Goal: Information Seeking & Learning: Learn about a topic

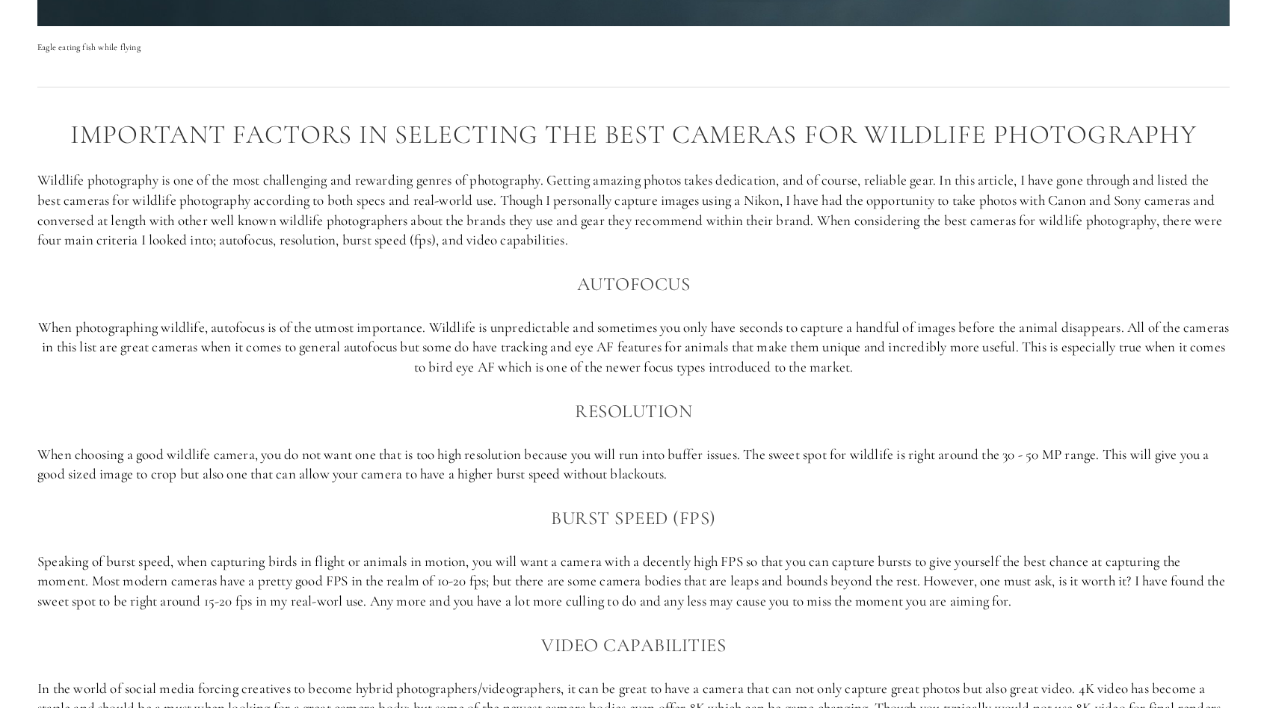
scroll to position [965, 0]
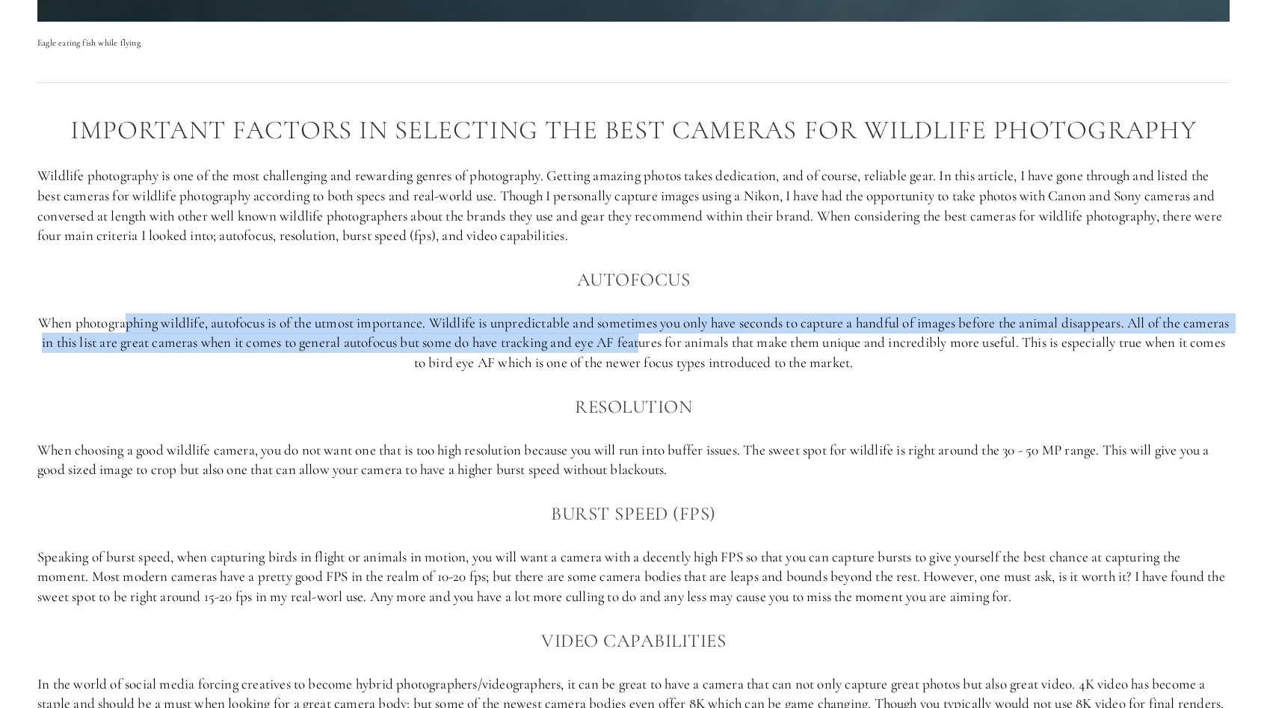
drag, startPoint x: 146, startPoint y: 326, endPoint x: 707, endPoint y: 344, distance: 561.8
click at [707, 344] on p "When photographing wildlife, autofocus is of the utmost importance. Wildlife is…" at bounding box center [633, 343] width 1193 height 60
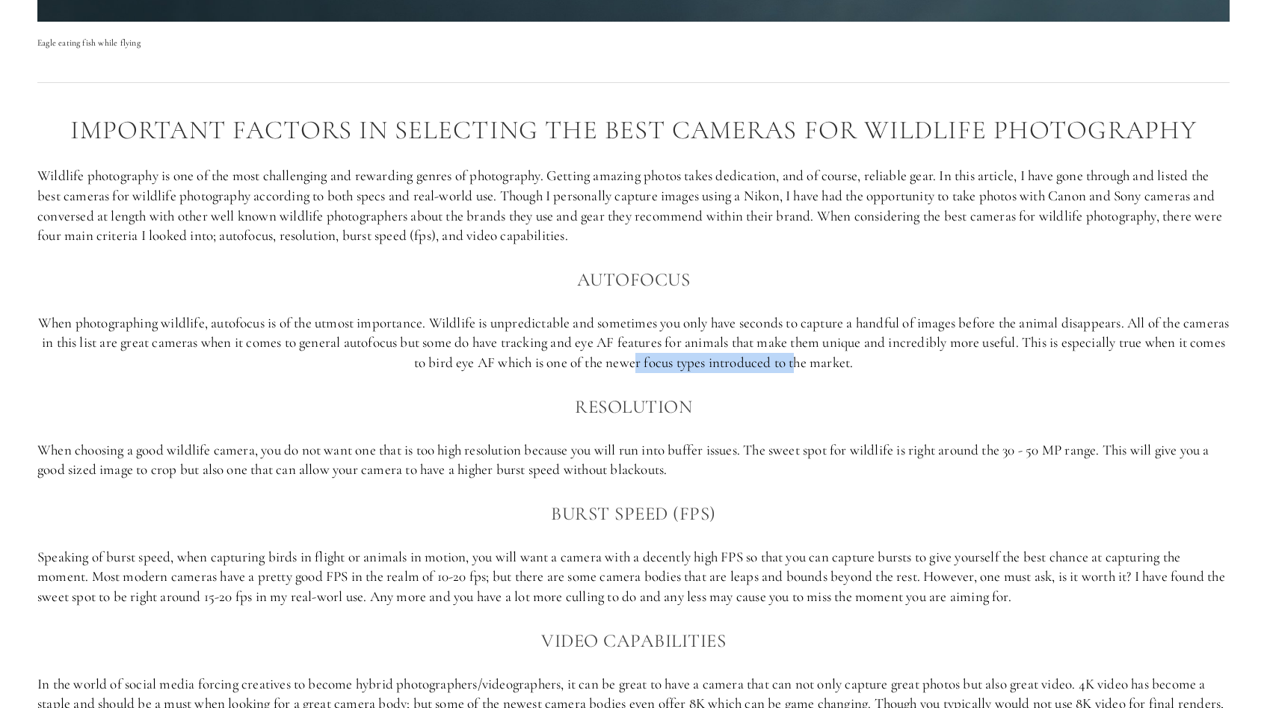
drag, startPoint x: 680, startPoint y: 369, endPoint x: 840, endPoint y: 367, distance: 160.0
click at [840, 367] on p "When photographing wildlife, autofocus is of the utmost importance. Wildlife is…" at bounding box center [633, 343] width 1193 height 60
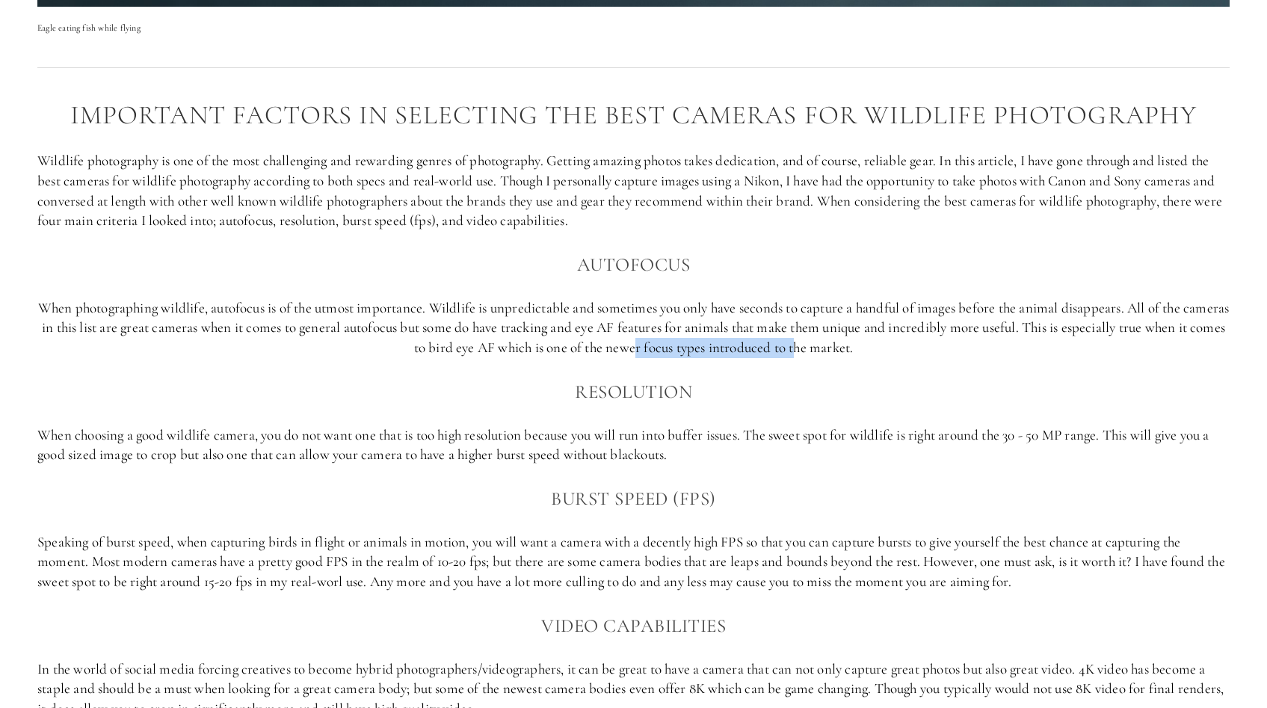
scroll to position [1046, 0]
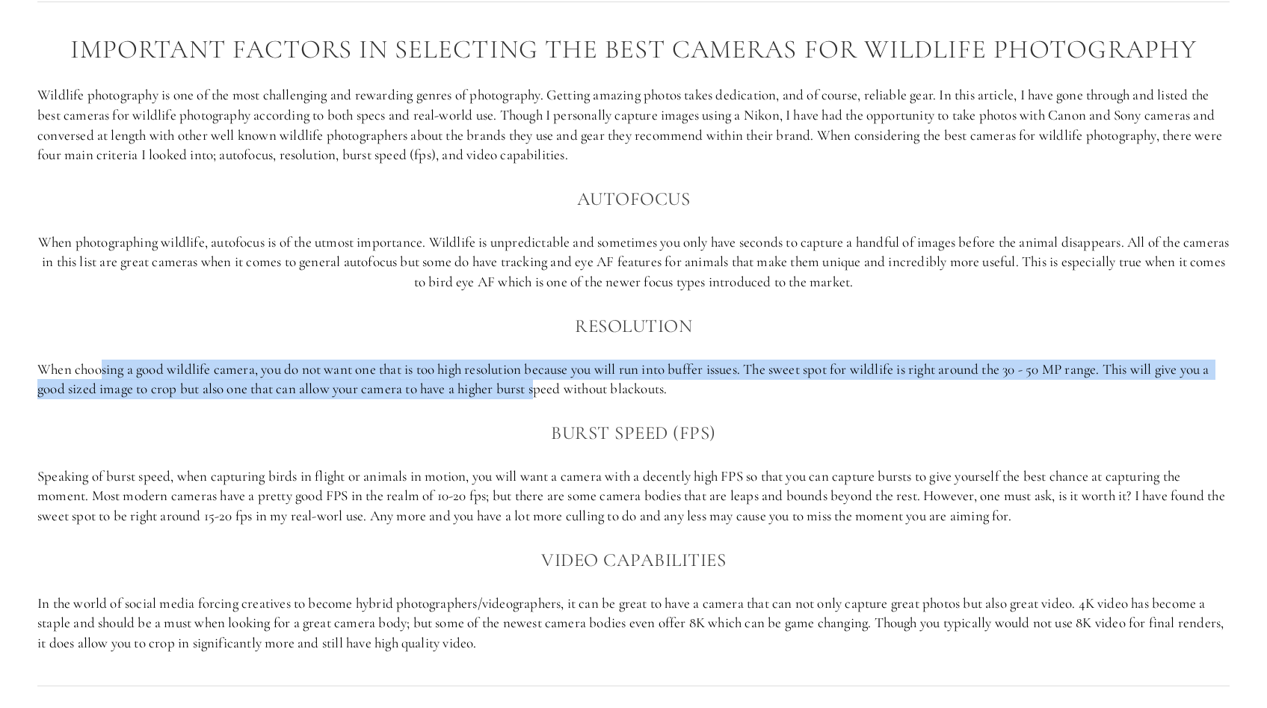
drag, startPoint x: 103, startPoint y: 367, endPoint x: 551, endPoint y: 384, distance: 448.2
click at [551, 384] on p "When choosing a good wildlife camera, you do not want one that is too high reso…" at bounding box center [633, 380] width 1193 height 40
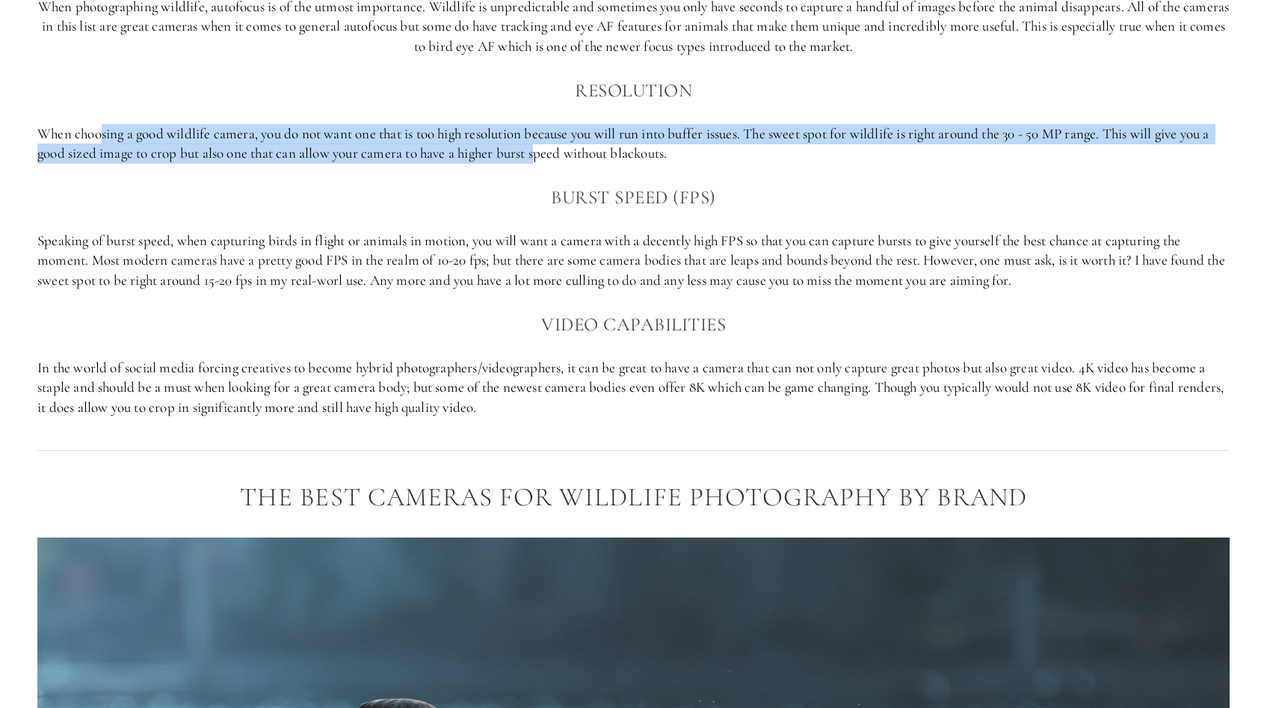
scroll to position [1276, 0]
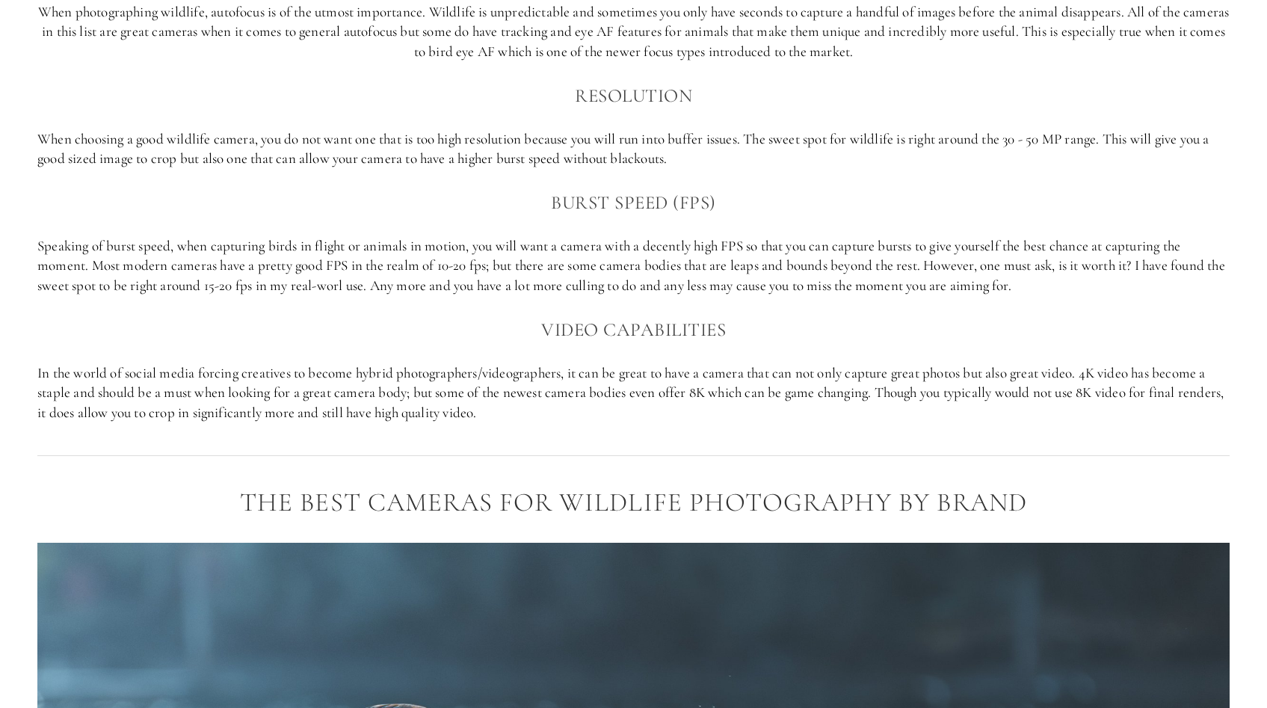
click at [701, 164] on p "When choosing a good wildlife camera, you do not want one that is too high reso…" at bounding box center [633, 149] width 1193 height 40
drag, startPoint x: 707, startPoint y: 161, endPoint x: 24, endPoint y: 136, distance: 683.8
copy p "When choosing a good wildlife camera, you do not want one that is too high reso…"
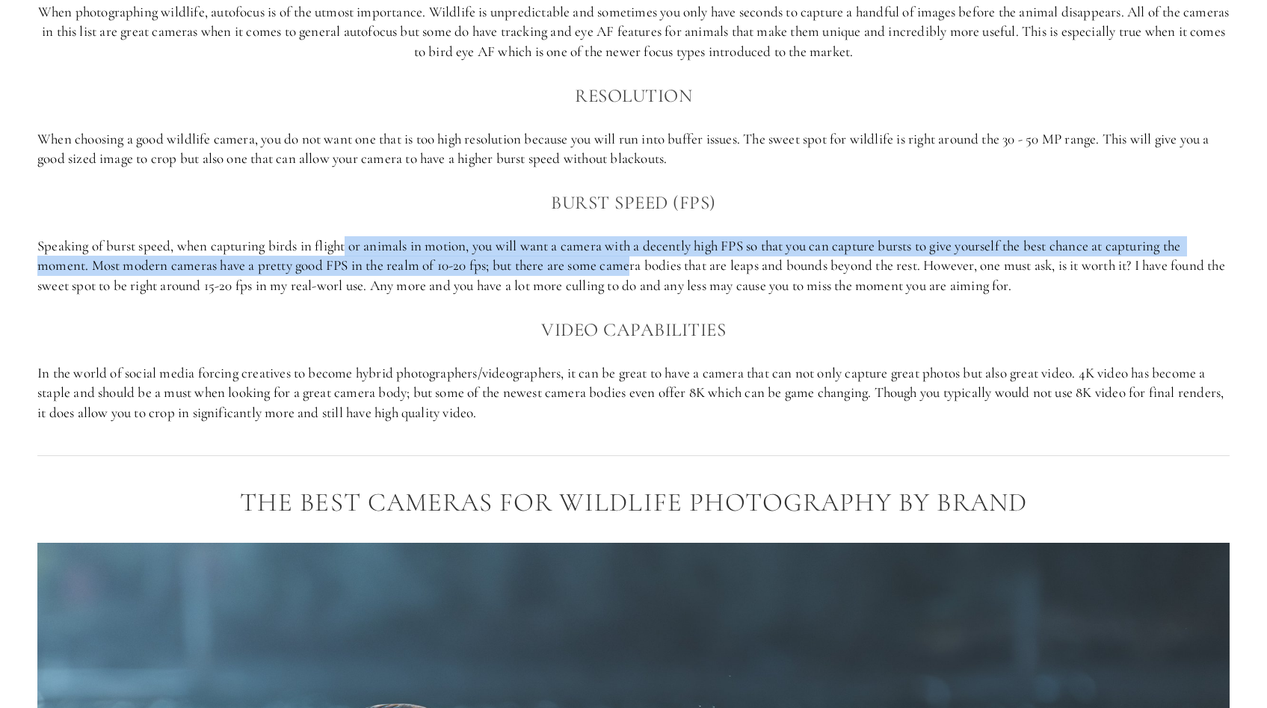
drag, startPoint x: 350, startPoint y: 244, endPoint x: 633, endPoint y: 273, distance: 284.1
click at [633, 273] on p "Speaking of burst speed, when capturing birds in flight or animals in motion, y…" at bounding box center [633, 266] width 1193 height 60
click at [486, 275] on p "Speaking of burst speed, when capturing birds in flight or animals in motion, y…" at bounding box center [633, 266] width 1193 height 60
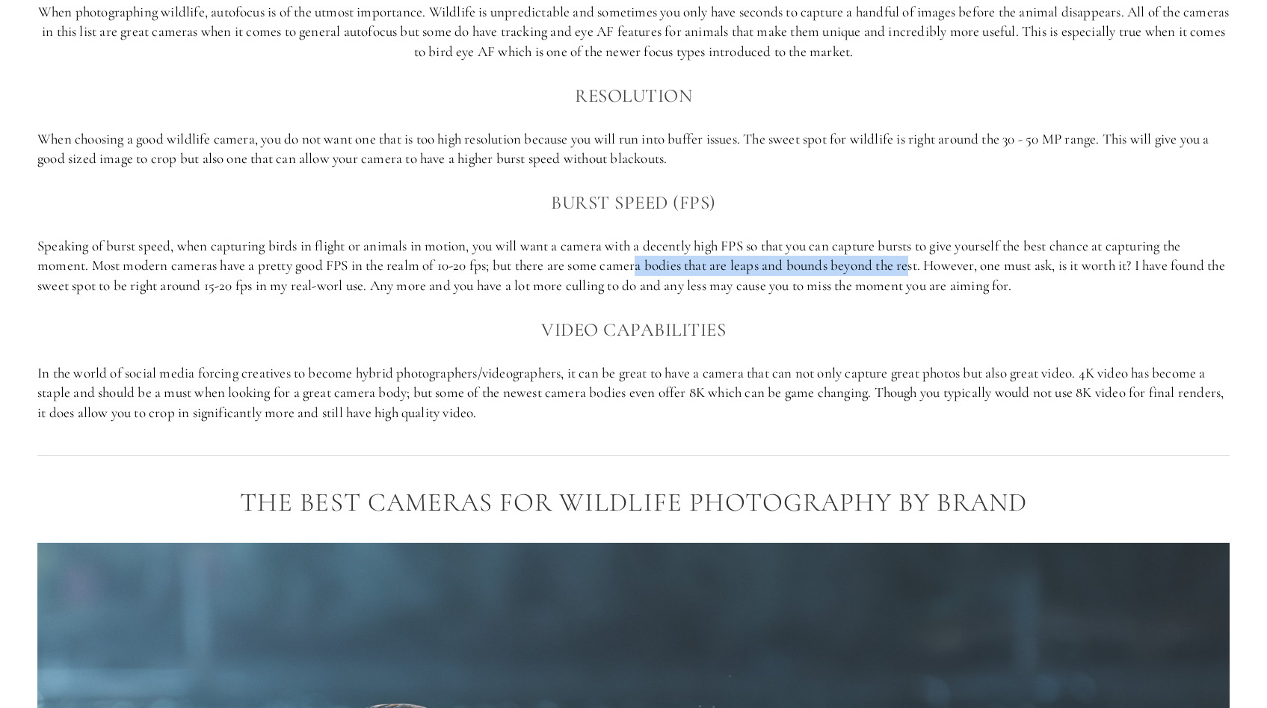
drag, startPoint x: 664, startPoint y: 265, endPoint x: 913, endPoint y: 265, distance: 249.0
click at [913, 265] on p "Speaking of burst speed, when capturing birds in flight or animals in motion, y…" at bounding box center [633, 266] width 1193 height 60
click at [229, 289] on p "Speaking of burst speed, when capturing birds in flight or animals in motion, y…" at bounding box center [633, 266] width 1193 height 60
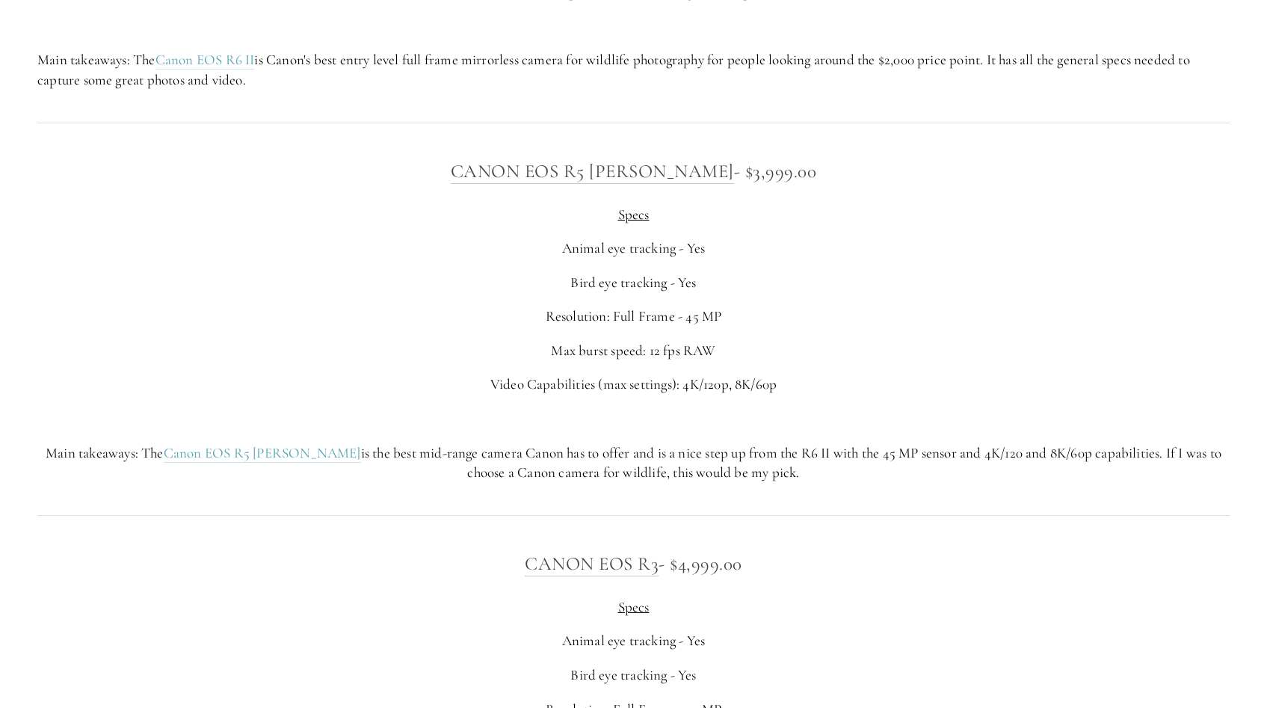
scroll to position [5448, 0]
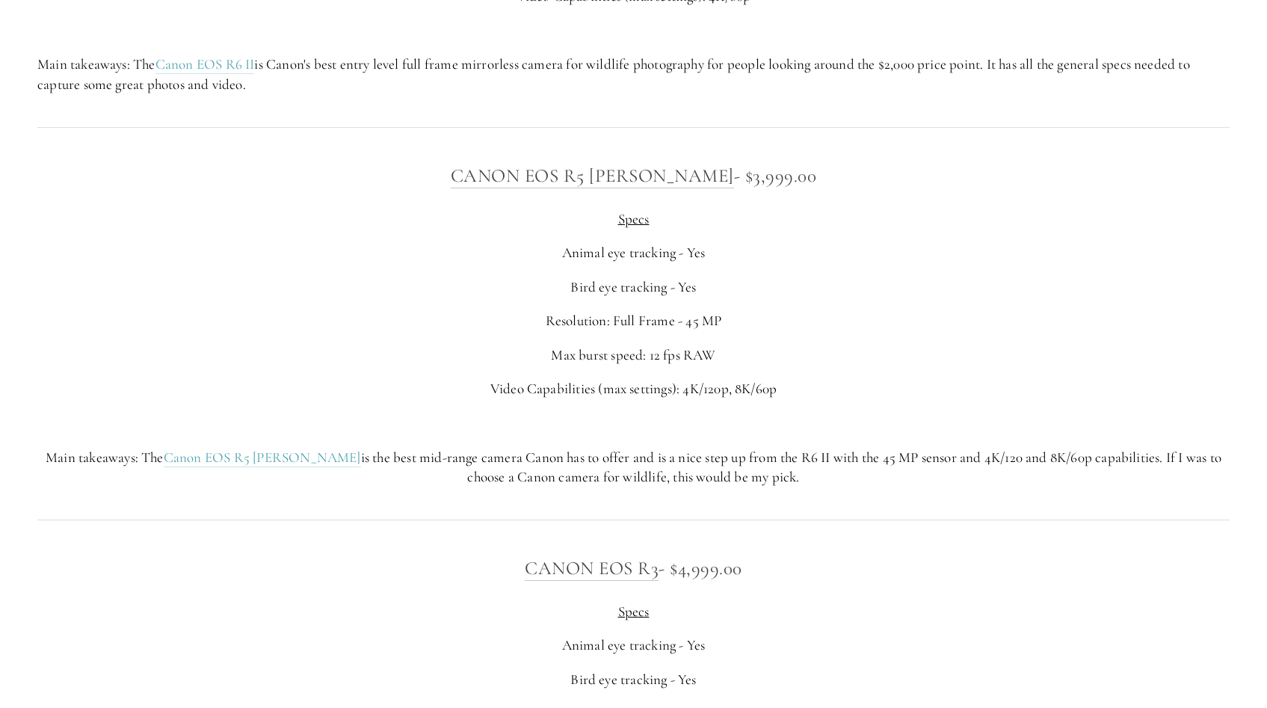
click at [460, 191] on h3 "Canon EOS R5 [PERSON_NAME] - $3,999.00" at bounding box center [633, 176] width 1193 height 30
drag, startPoint x: 452, startPoint y: 186, endPoint x: 698, endPoint y: 195, distance: 246.9
click at [698, 191] on h3 "Canon EOS R5 [PERSON_NAME] - $3,999.00" at bounding box center [633, 176] width 1193 height 30
copy link "Canon EOS R5 [PERSON_NAME]"
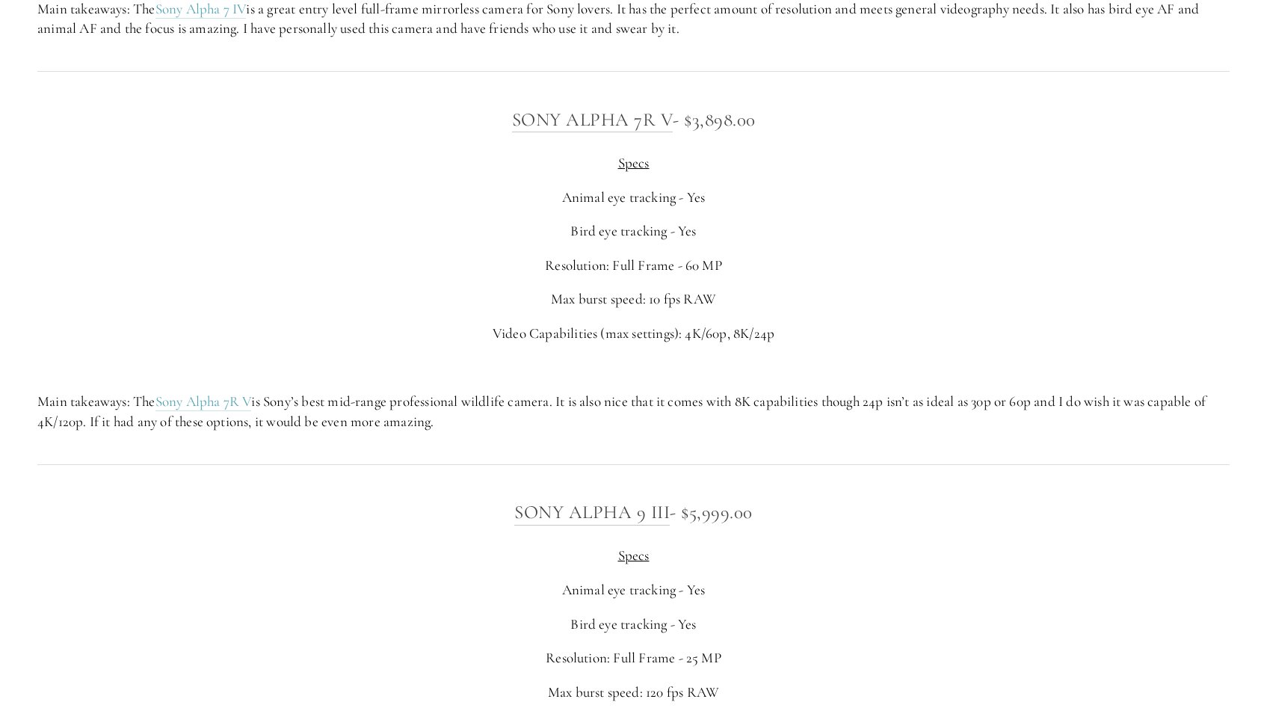
scroll to position [4229, 0]
drag, startPoint x: 482, startPoint y: 142, endPoint x: 669, endPoint y: 148, distance: 187.0
click at [669, 137] on h3 "Sony Alpha 7R V - $3,898.00" at bounding box center [633, 122] width 1193 height 30
copy link "Sony Alpha 7R V"
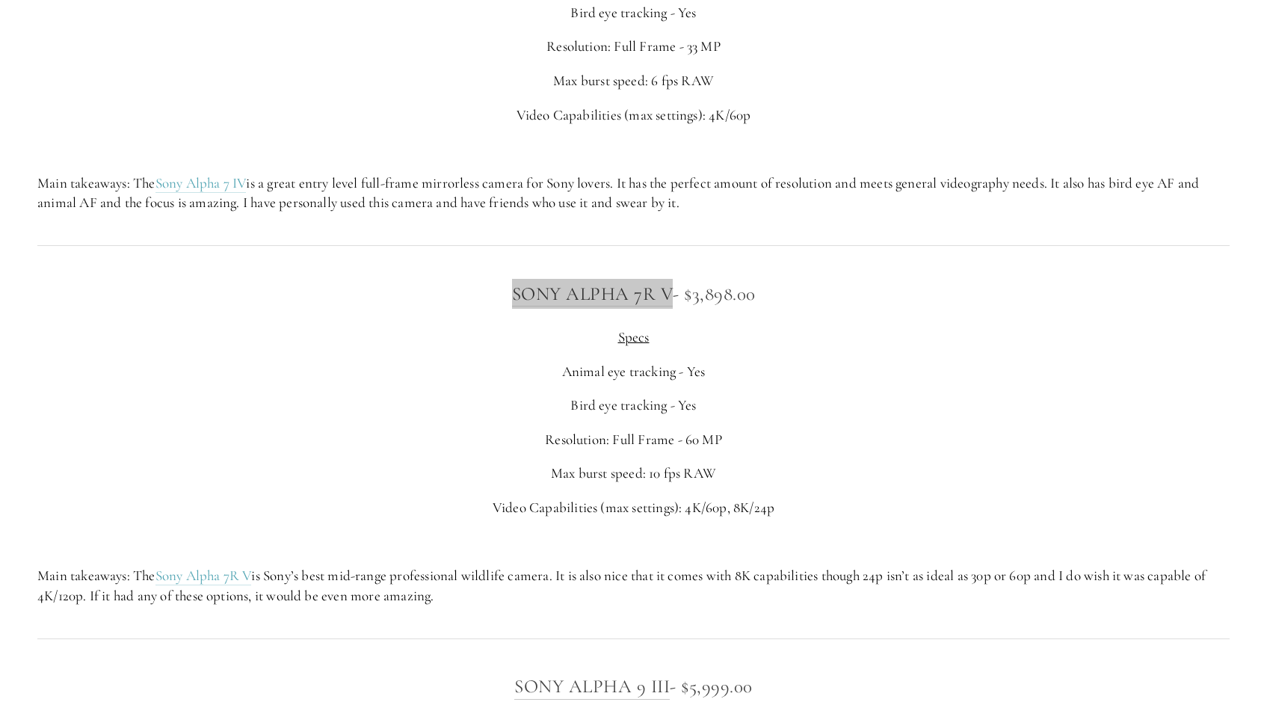
scroll to position [4179, 0]
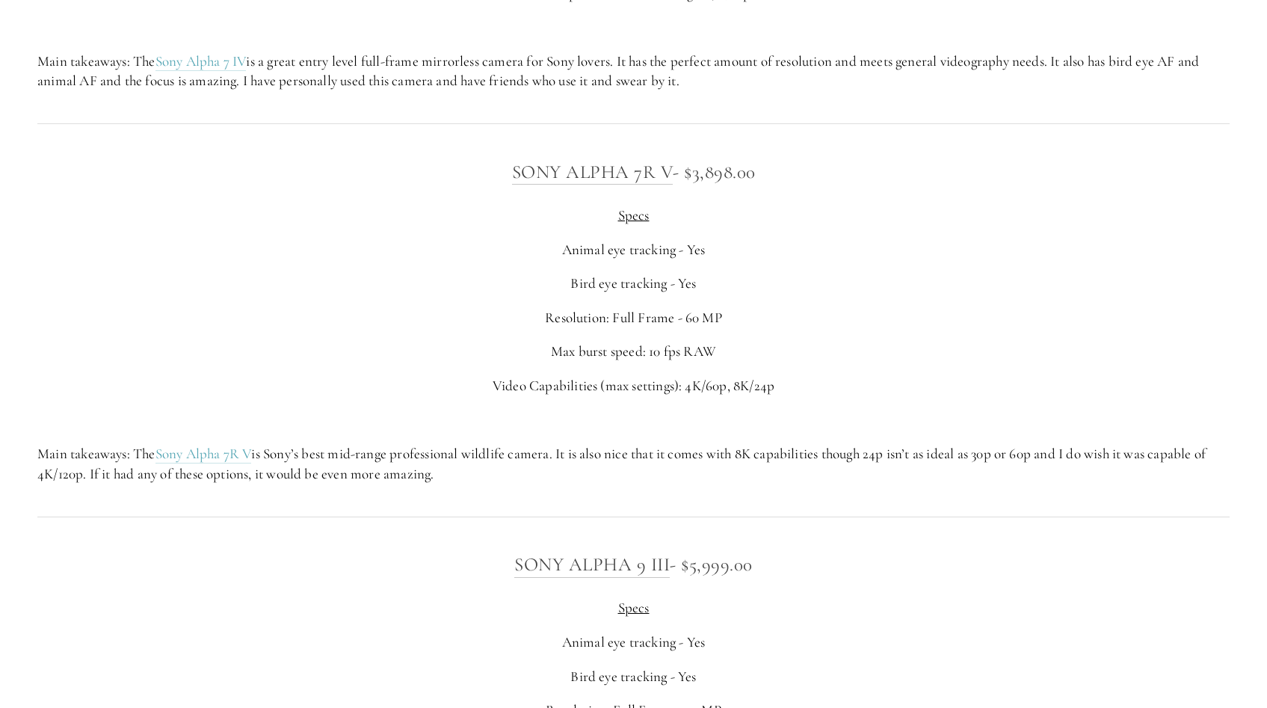
drag, startPoint x: 873, startPoint y: 310, endPoint x: 843, endPoint y: 227, distance: 88.9
click at [867, 294] on p "Bird eye tracking - Yes" at bounding box center [633, 284] width 1193 height 20
click at [843, 206] on div "Sony Alpha 7R V - $3,898.00 Specs Animal eye tracking - Yes Bird eye tracking -…" at bounding box center [633, 320] width 1193 height 327
drag, startPoint x: 668, startPoint y: 191, endPoint x: 503, endPoint y: 182, distance: 164.7
click at [503, 182] on h3 "Sony Alpha 7R V - $3,898.00" at bounding box center [633, 172] width 1193 height 30
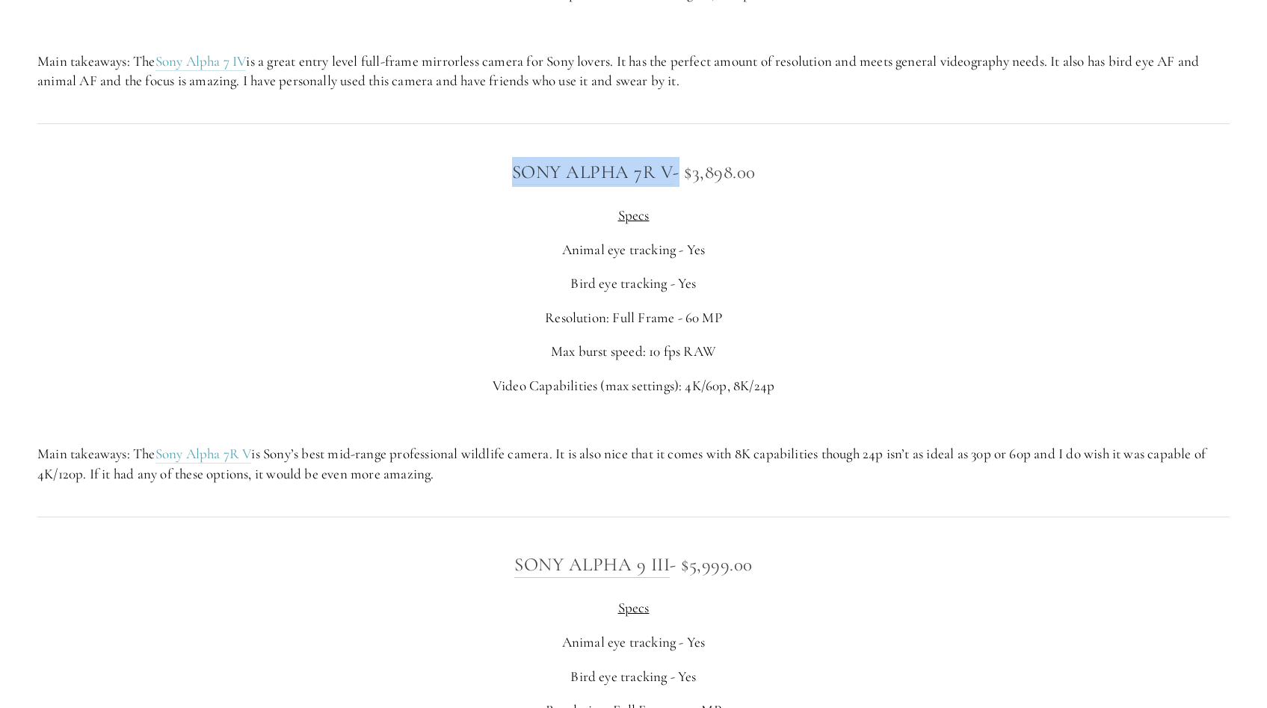
copy h3 "Sony Alpha 7R V"
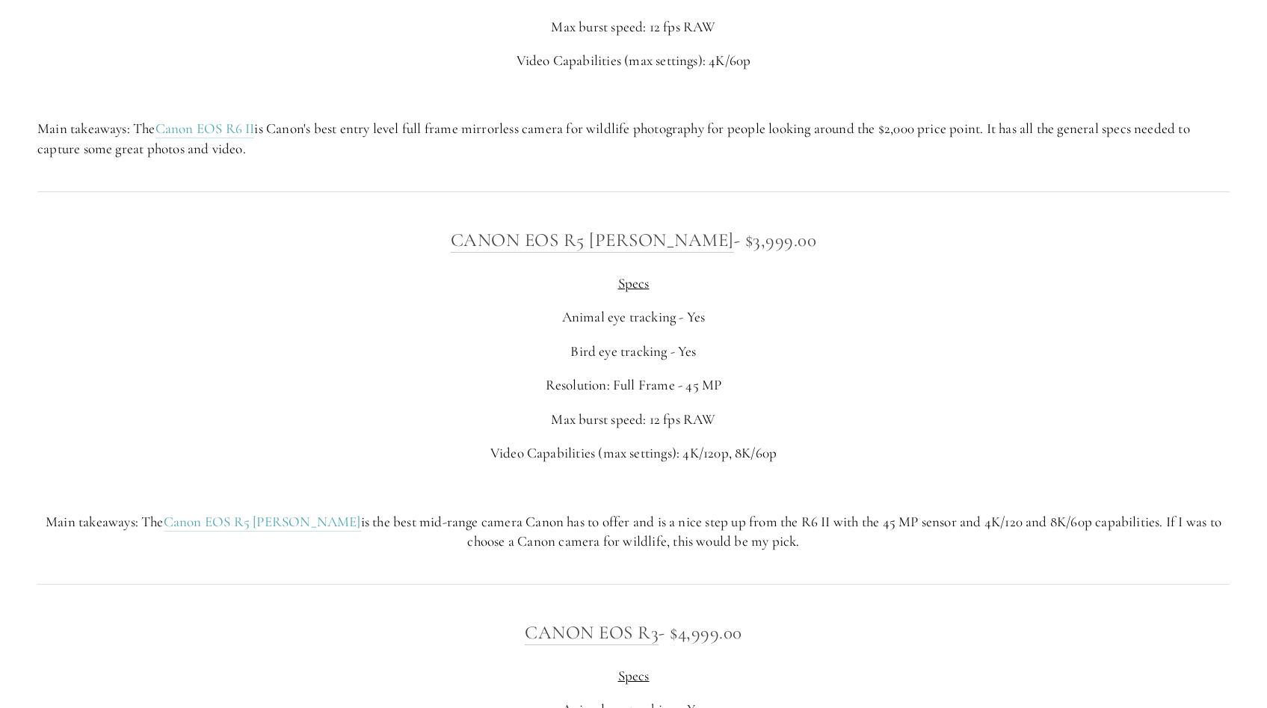
scroll to position [5385, 0]
drag, startPoint x: 699, startPoint y: 262, endPoint x: 473, endPoint y: 246, distance: 227.1
click at [473, 246] on h3 "Canon EOS R5 [PERSON_NAME] - $3,999.00" at bounding box center [633, 239] width 1193 height 30
copy link "Canon EOS R5 [PERSON_NAME]"
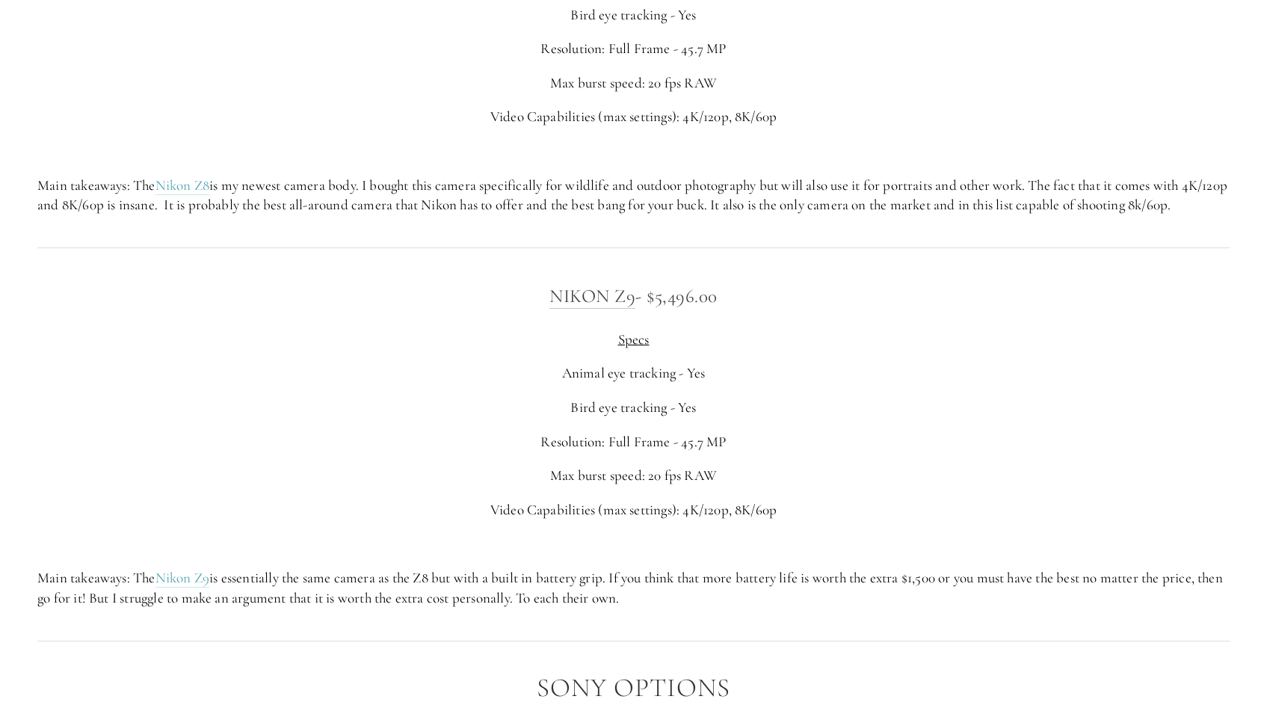
scroll to position [2935, 0]
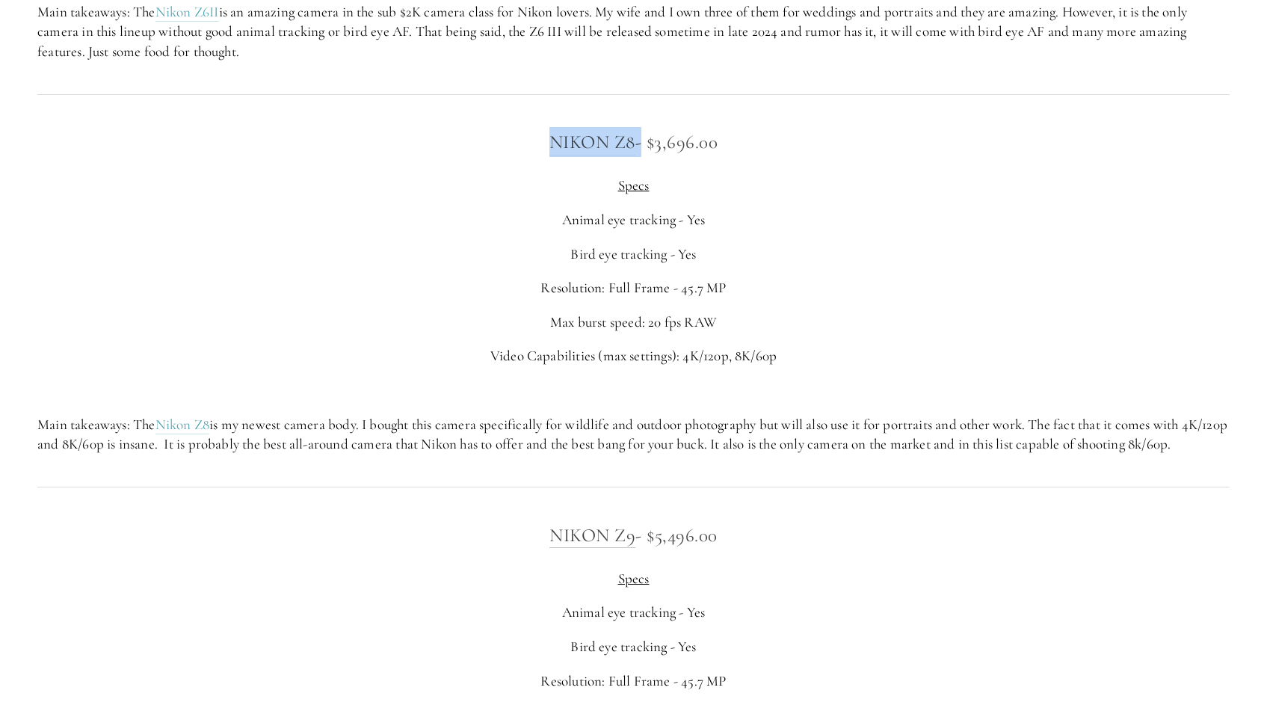
drag, startPoint x: 638, startPoint y: 144, endPoint x: 541, endPoint y: 141, distance: 97.3
click at [541, 141] on h3 "Nikon Z8 - $3,696.00" at bounding box center [633, 142] width 1193 height 30
copy h3 "Nikon Z8"
